Goal: Task Accomplishment & Management: Manage account settings

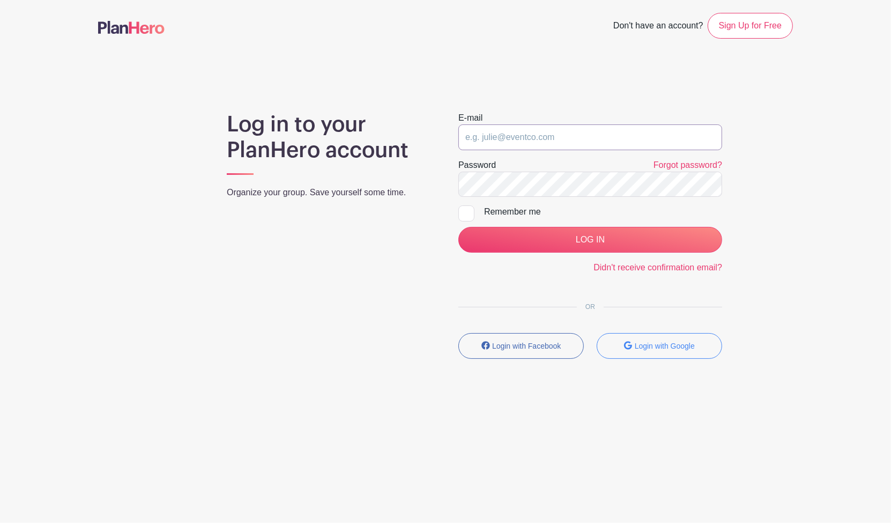
type input "[EMAIL_ADDRESS][DOMAIN_NAME]"
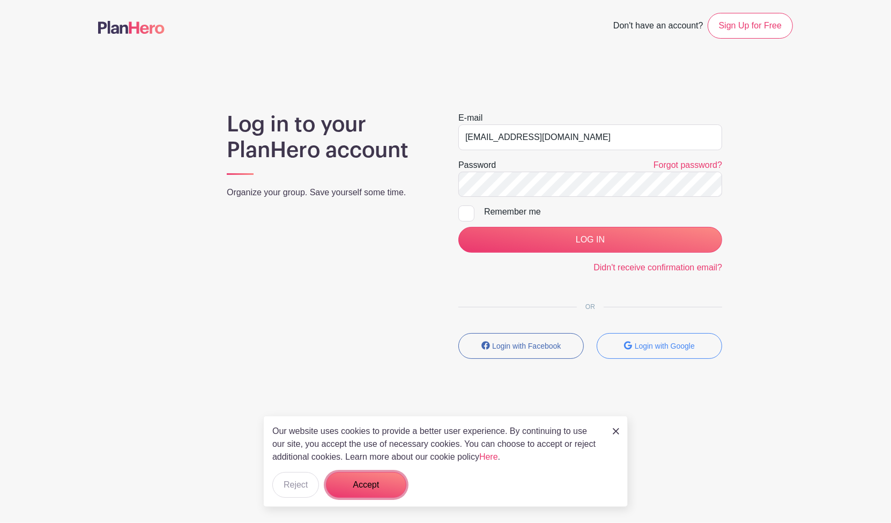
drag, startPoint x: 375, startPoint y: 482, endPoint x: 379, endPoint y: 476, distance: 6.7
click at [375, 482] on button "Accept" at bounding box center [366, 485] width 80 height 26
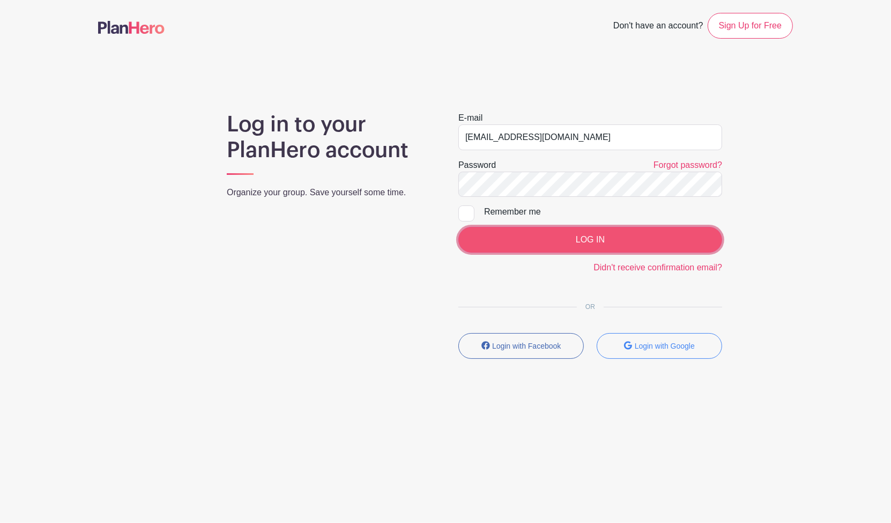
click at [587, 240] on input "LOG IN" at bounding box center [590, 240] width 264 height 26
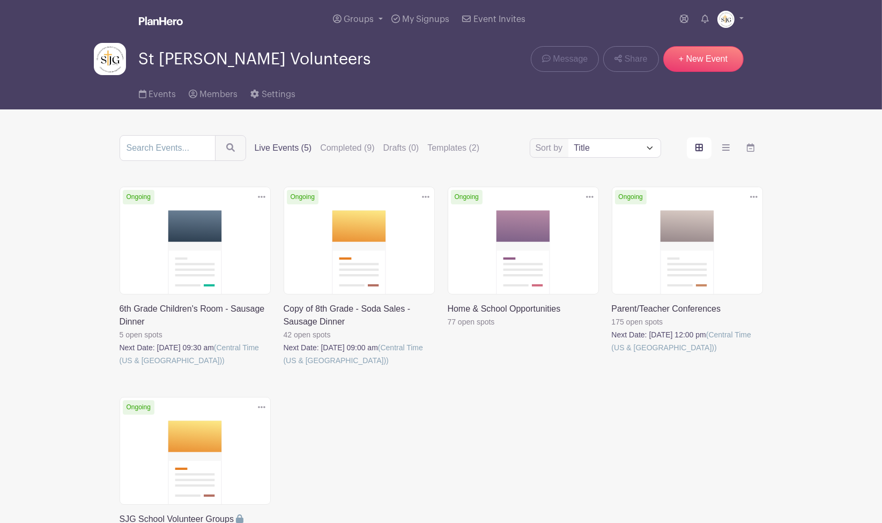
click at [612, 354] on link at bounding box center [612, 354] width 0 height 0
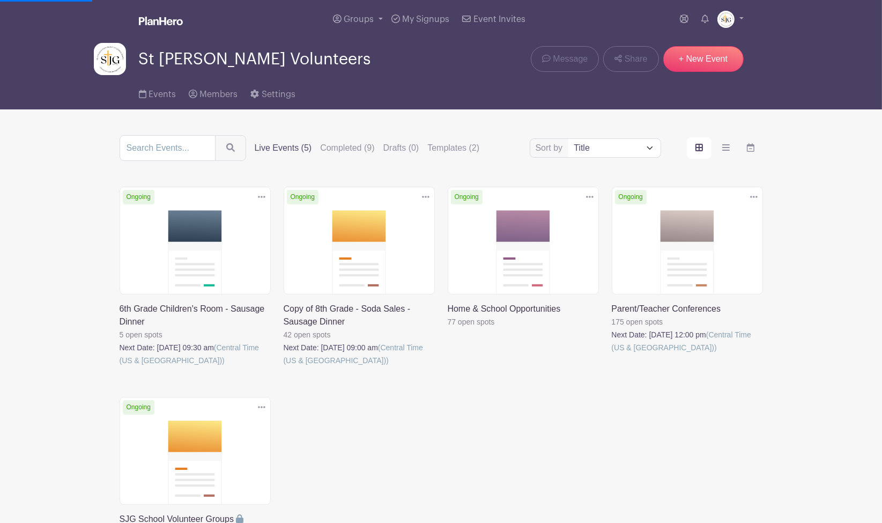
click at [612, 354] on link at bounding box center [612, 354] width 0 height 0
click at [268, 142] on label "Live Events (5)" at bounding box center [283, 148] width 57 height 13
click at [0, 0] on input "Live Events (5)" at bounding box center [0, 0] width 0 height 0
click at [453, 151] on label "Templates (2)" at bounding box center [453, 148] width 52 height 13
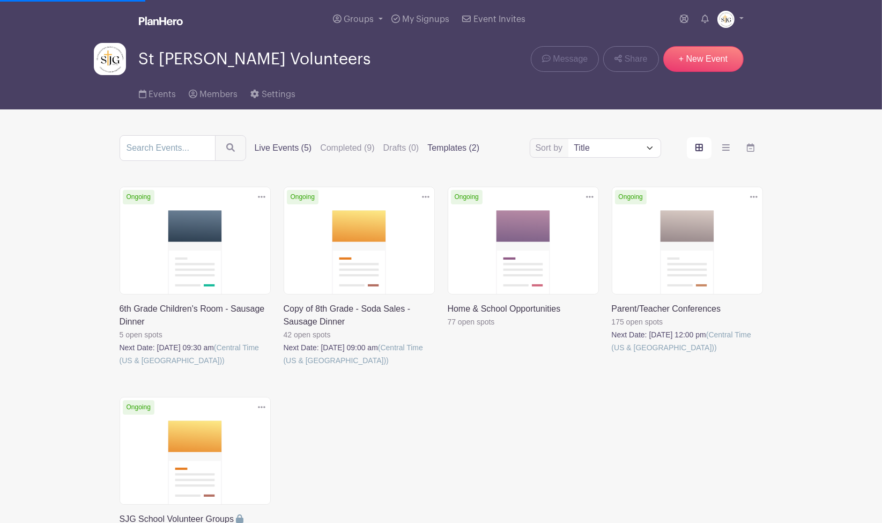
click at [0, 0] on input "Templates (2)" at bounding box center [0, 0] width 0 height 0
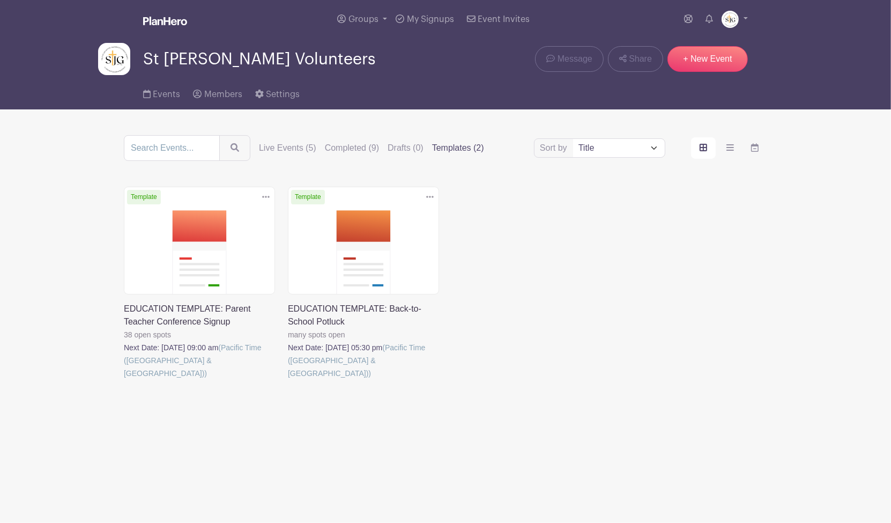
click at [124, 380] on link at bounding box center [124, 380] width 0 height 0
click at [265, 196] on icon at bounding box center [266, 197] width 8 height 2
click at [285, 152] on label "Live Events (5)" at bounding box center [287, 148] width 57 height 13
click at [0, 0] on input "Live Events (5)" at bounding box center [0, 0] width 0 height 0
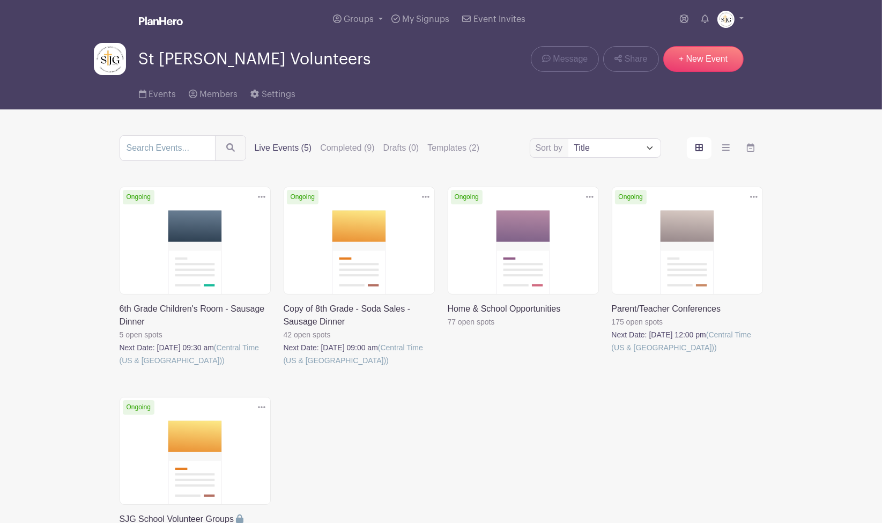
click at [612, 354] on link at bounding box center [612, 354] width 0 height 0
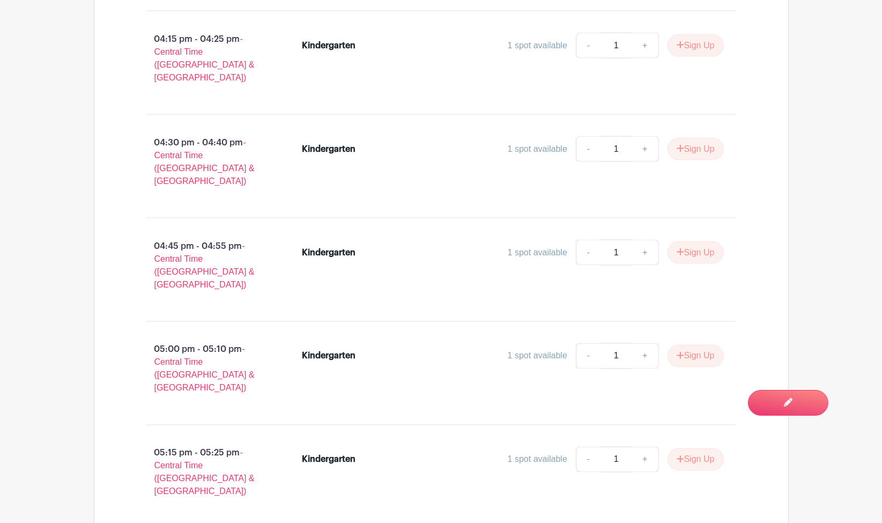
scroll to position [6911, 0]
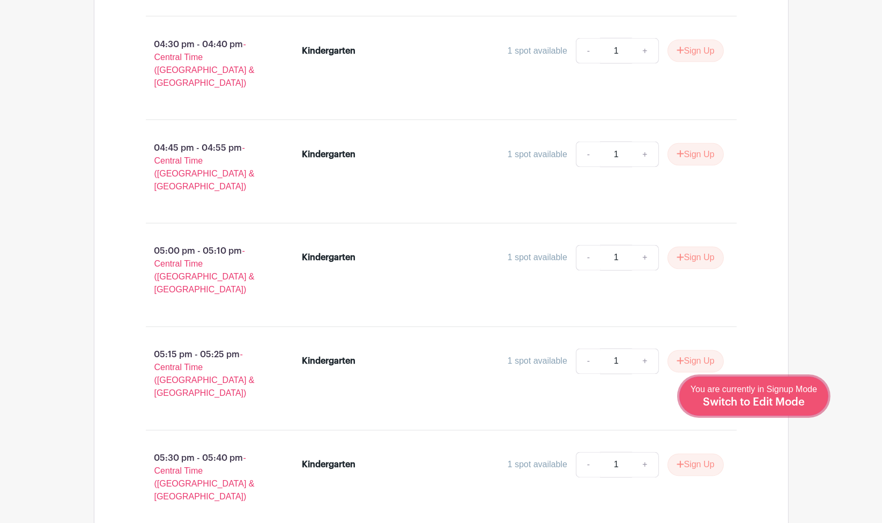
click at [766, 399] on span "Switch to Edit Mode" at bounding box center [754, 402] width 102 height 11
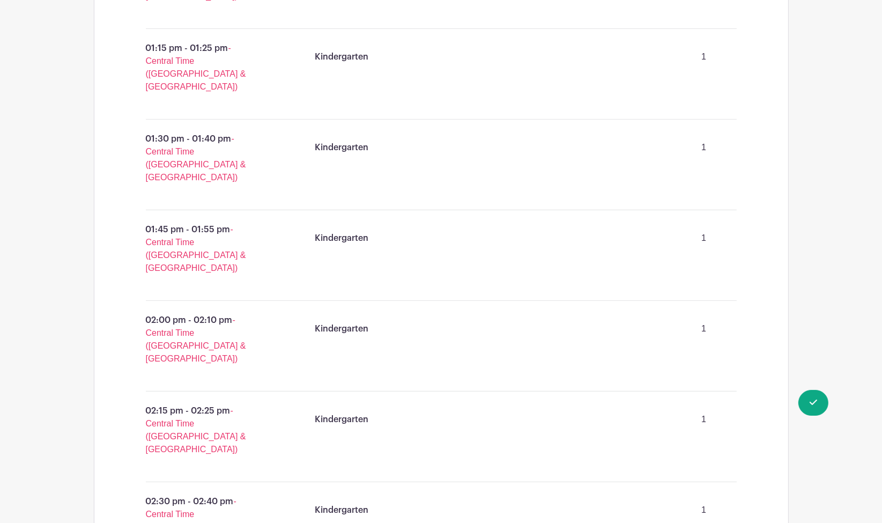
scroll to position [5242, 0]
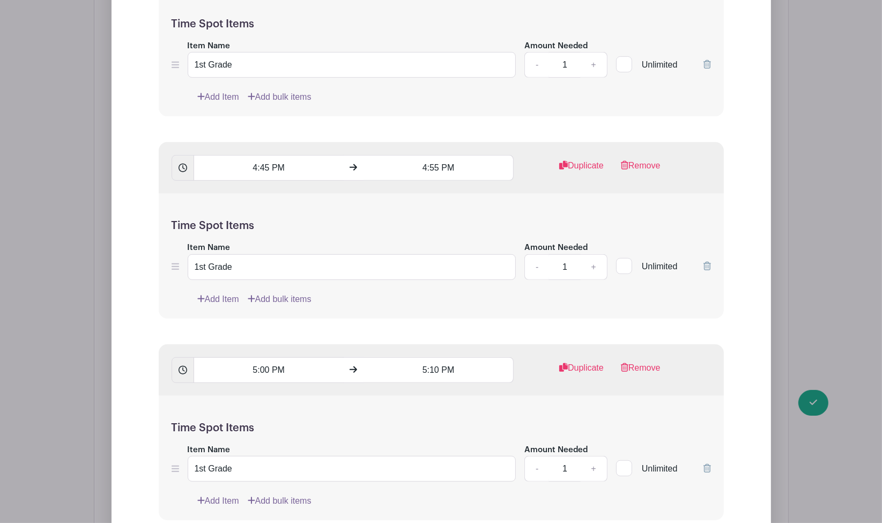
scroll to position [10073, 0]
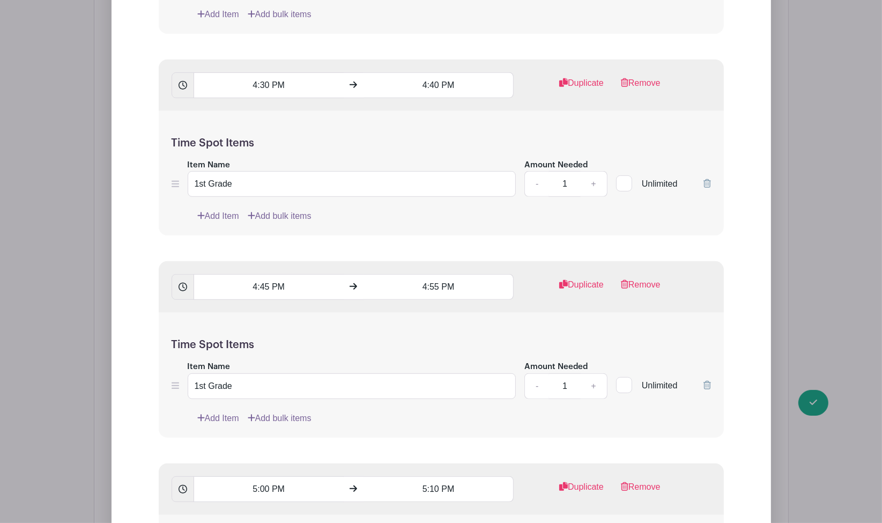
type input "[PERSON_NAME] & [PERSON_NAME] - 1st Grade Parent/Teacher Conference"
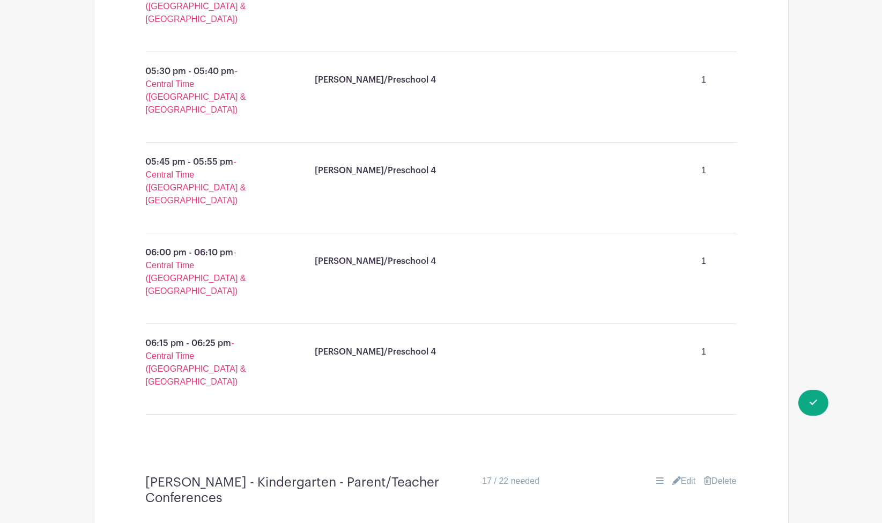
scroll to position [0, 0]
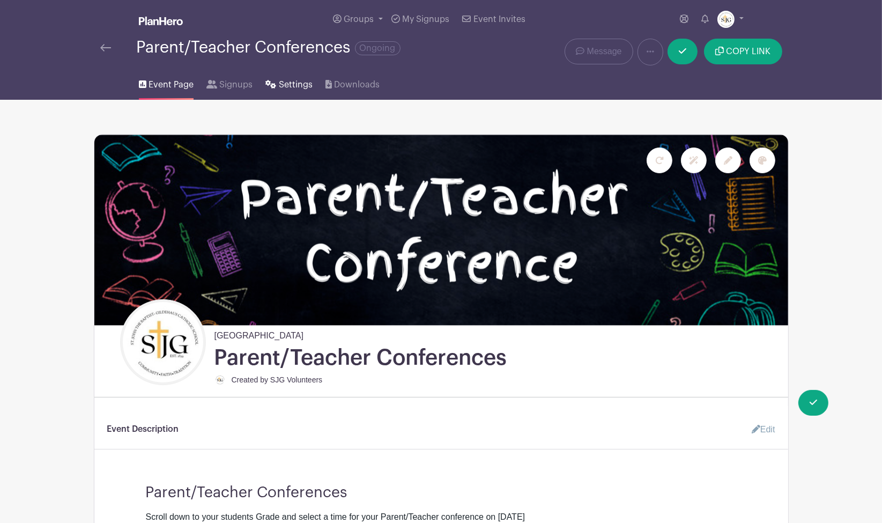
click at [280, 85] on span "Settings" at bounding box center [296, 84] width 34 height 13
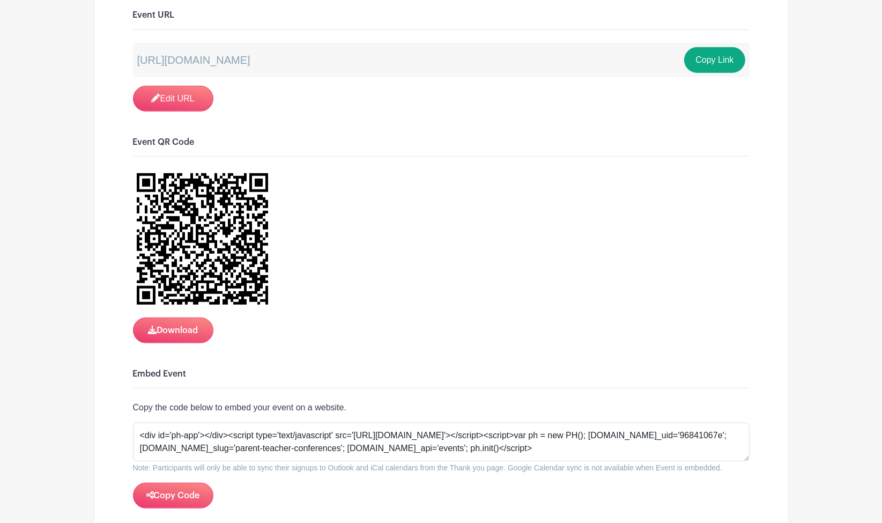
scroll to position [953, 0]
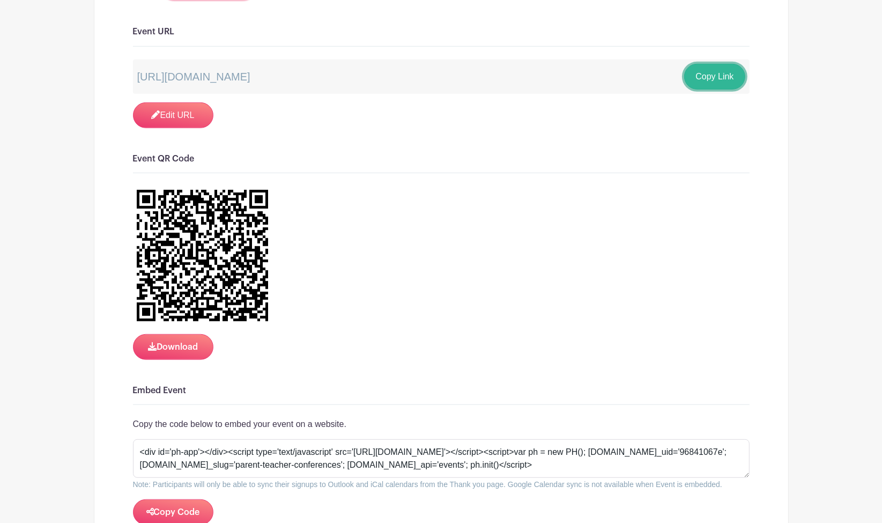
click at [715, 68] on button "Copy Link" at bounding box center [714, 77] width 61 height 26
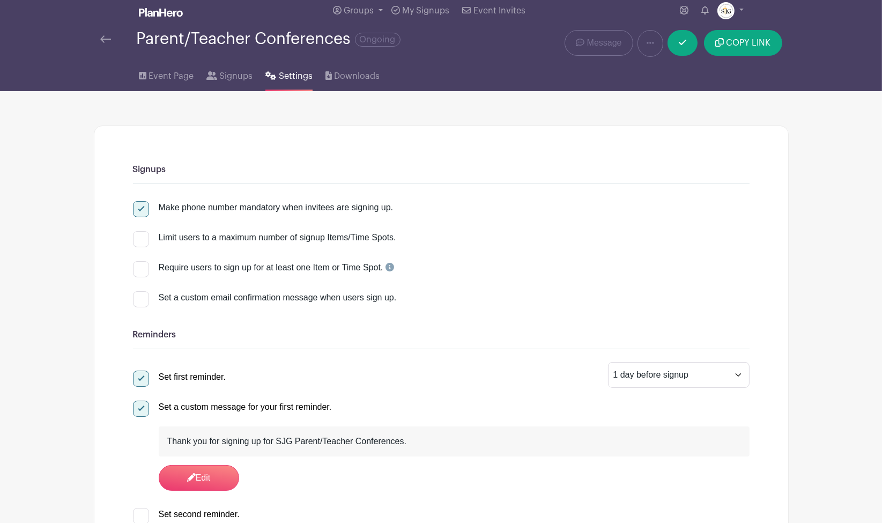
scroll to position [0, 0]
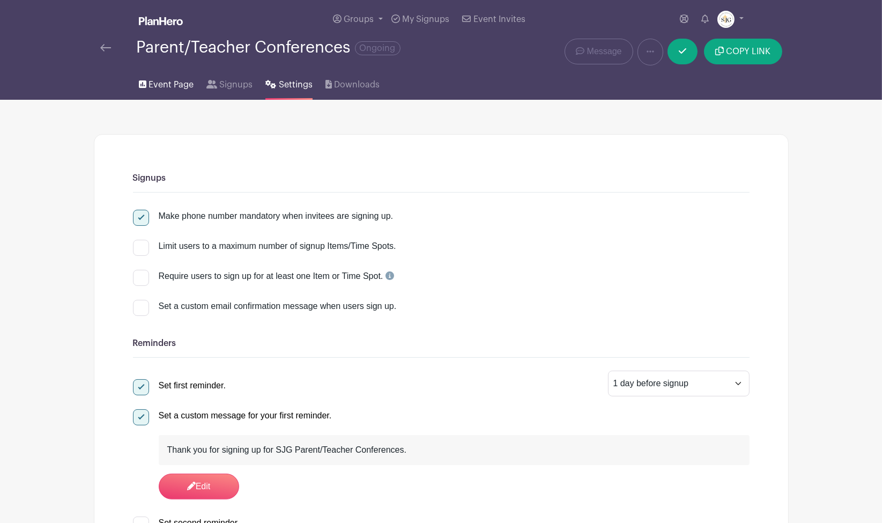
click at [165, 81] on span "Event Page" at bounding box center [171, 84] width 45 height 13
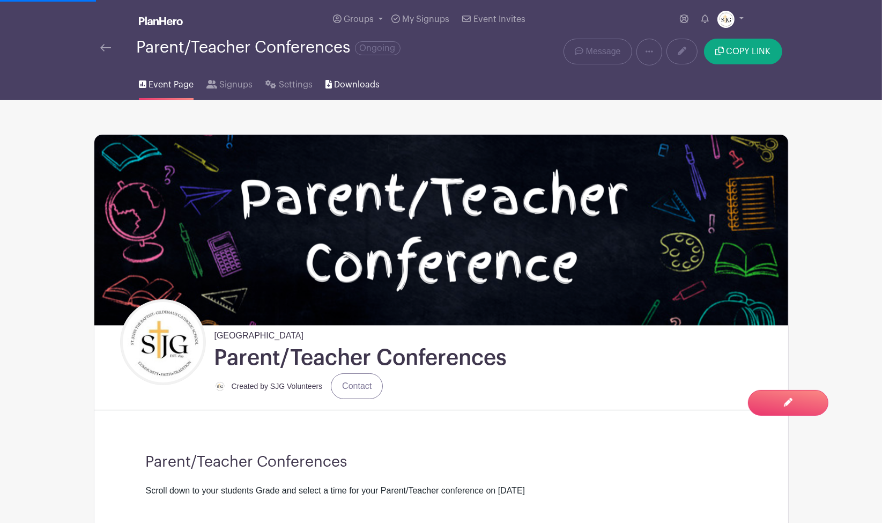
click at [346, 88] on span "Downloads" at bounding box center [357, 84] width 46 height 13
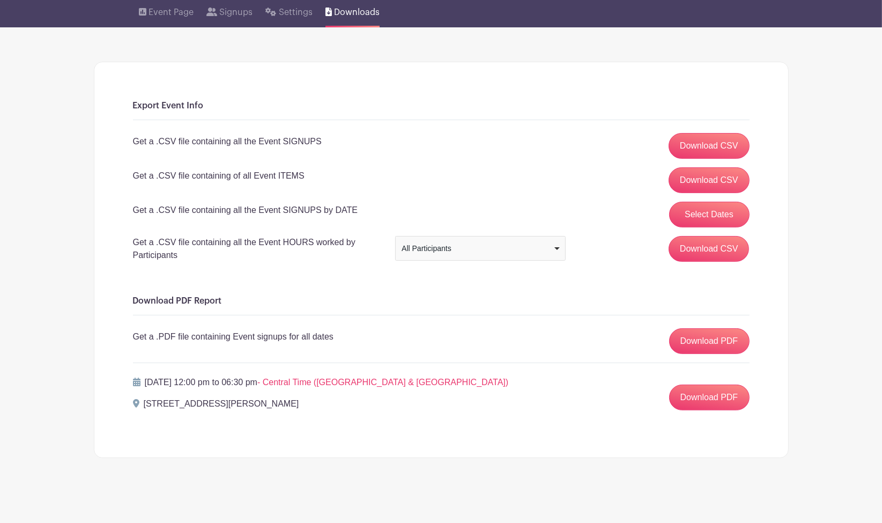
scroll to position [73, 0]
click at [697, 183] on link "Download CSV" at bounding box center [709, 180] width 81 height 26
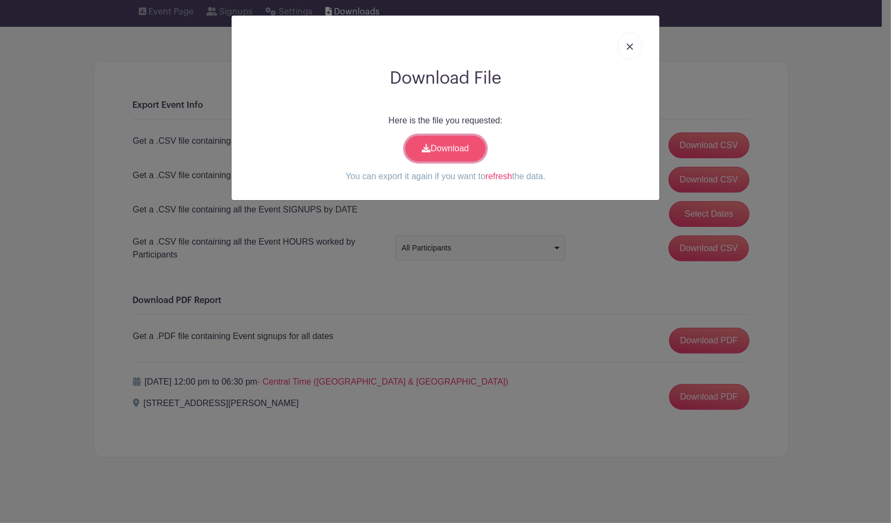
click at [443, 146] on link "Download" at bounding box center [445, 149] width 80 height 26
click at [601, 224] on div "Download File Here is the file you requested: Download You can export it again …" at bounding box center [445, 261] width 891 height 523
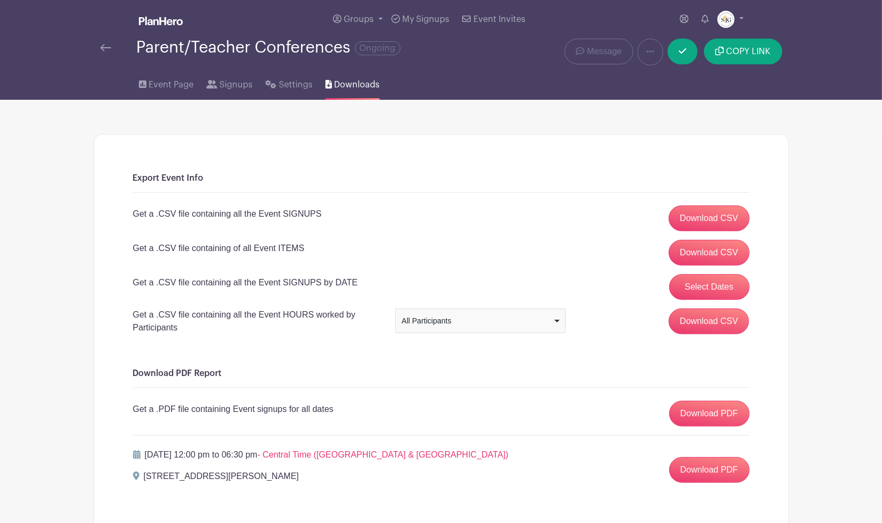
scroll to position [0, 0]
click at [699, 412] on link "Download PDF" at bounding box center [709, 414] width 80 height 26
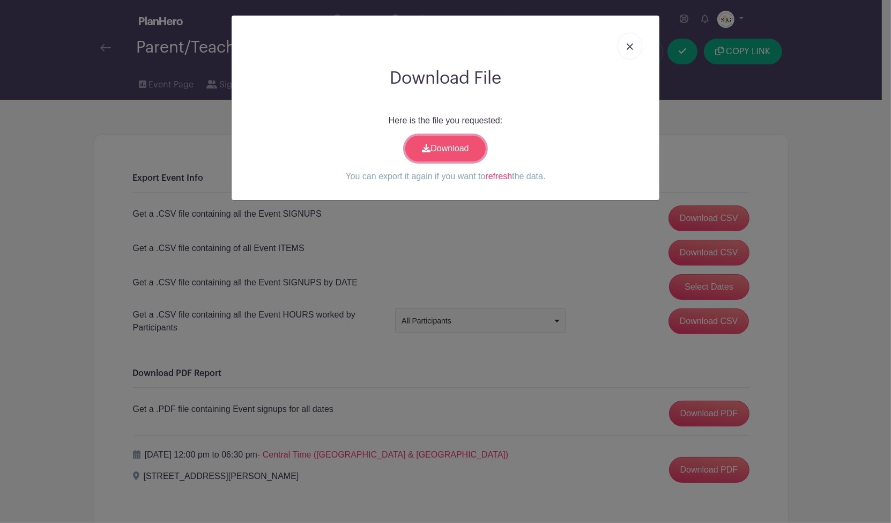
click at [443, 149] on link "Download" at bounding box center [445, 149] width 80 height 26
click at [628, 43] on img at bounding box center [630, 46] width 6 height 6
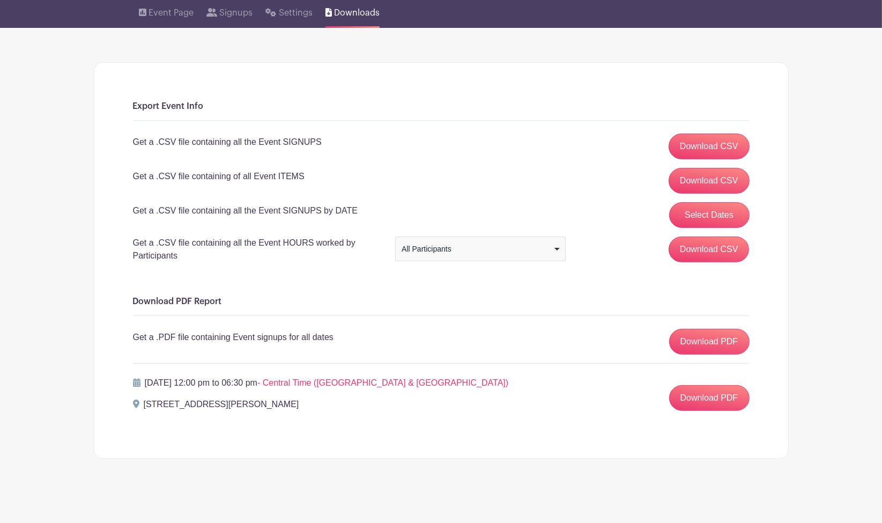
scroll to position [73, 0]
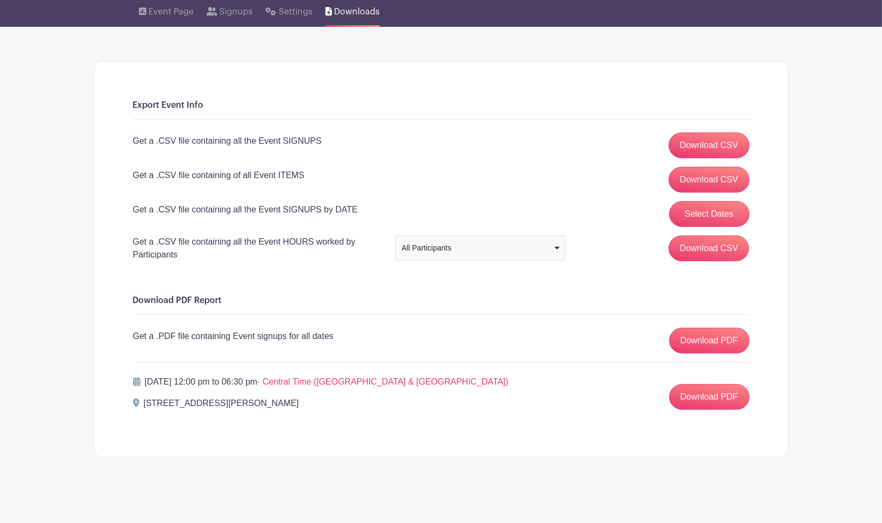
click at [492, 243] on div "All Participants" at bounding box center [477, 247] width 151 height 11
click at [561, 147] on div "Get a .CSV file containing all the Event SIGNUPS Download CSV" at bounding box center [441, 145] width 617 height 26
